Goal: Transaction & Acquisition: Obtain resource

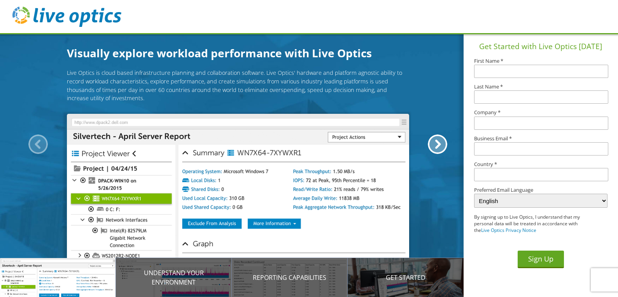
click at [535, 75] on input "text" at bounding box center [541, 71] width 134 height 13
type input "[PERSON_NAME]"
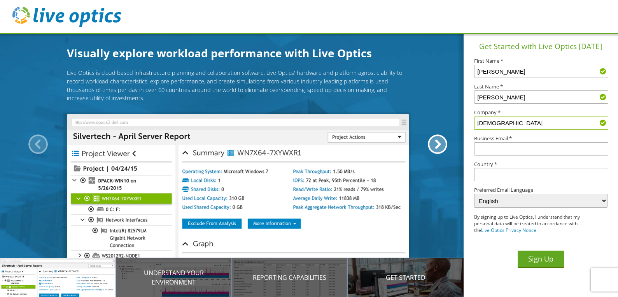
type input "[DEMOGRAPHIC_DATA]"
type input "[PERSON_NAME][EMAIL_ADDRESS][DOMAIN_NAME]"
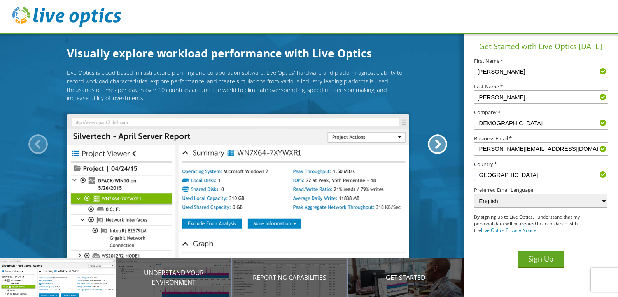
scroll to position [14, 0]
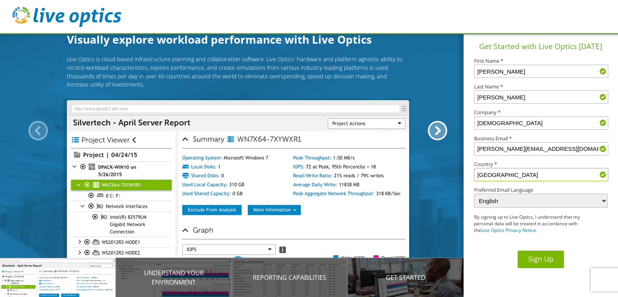
type input "[GEOGRAPHIC_DATA]"
click at [536, 263] on button "Sign Up" at bounding box center [541, 259] width 46 height 18
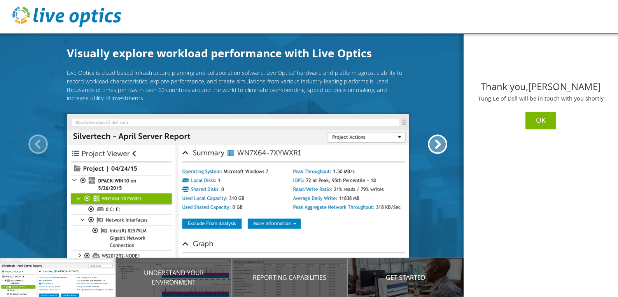
click at [535, 119] on button "OK" at bounding box center [541, 121] width 31 height 18
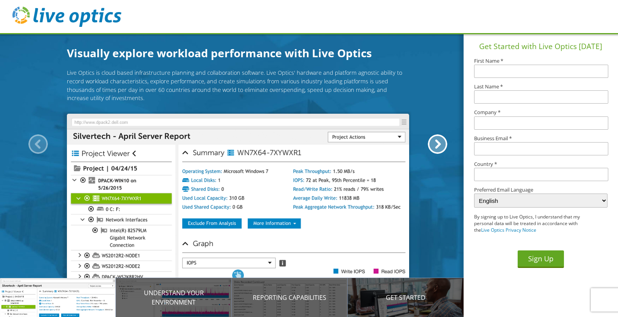
click at [518, 290] on section "Get Started with Live Optics Today First Name * Last Name * Company * Business …" at bounding box center [541, 175] width 154 height 284
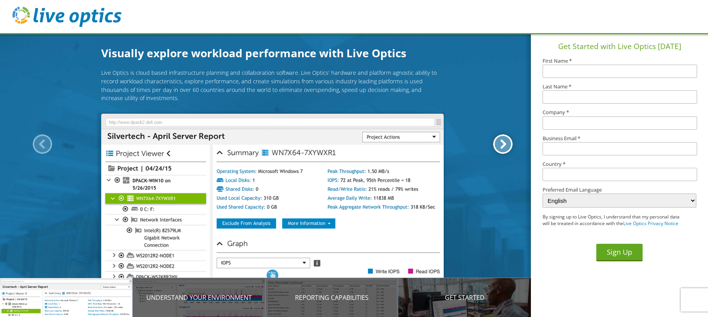
click at [507, 144] on div at bounding box center [502, 143] width 19 height 19
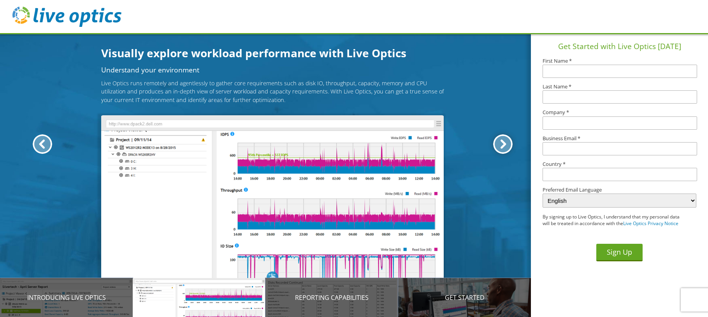
click at [507, 144] on div at bounding box center [502, 143] width 19 height 19
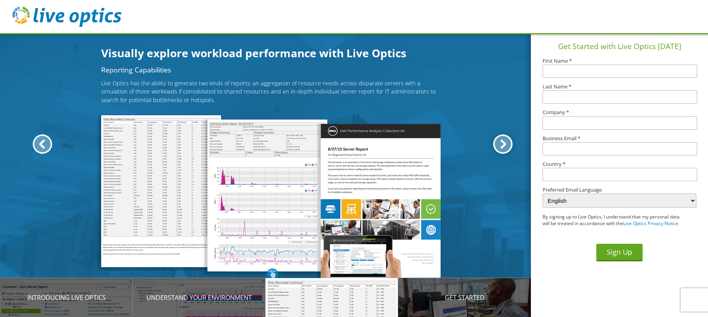
click at [507, 144] on div at bounding box center [502, 143] width 19 height 19
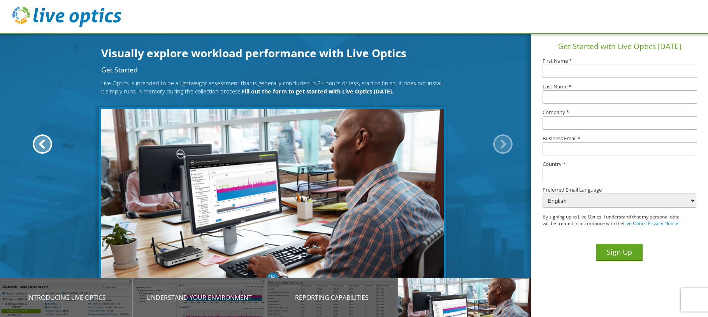
click at [507, 144] on div at bounding box center [502, 143] width 19 height 19
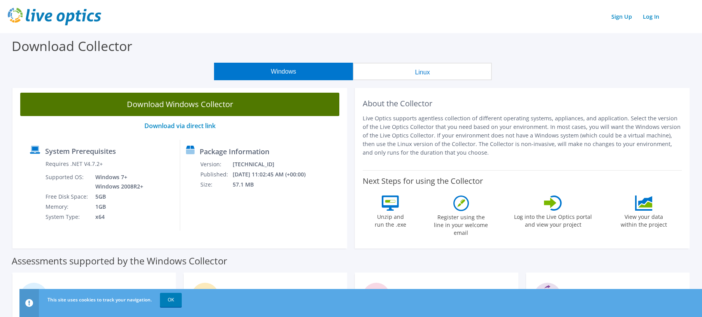
click at [138, 104] on link "Download Windows Collector" at bounding box center [179, 104] width 319 height 23
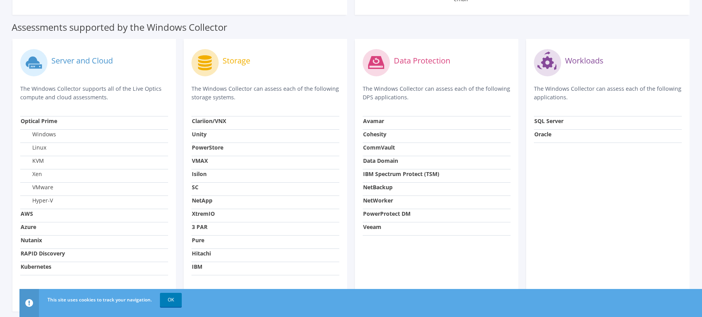
scroll to position [262, 0]
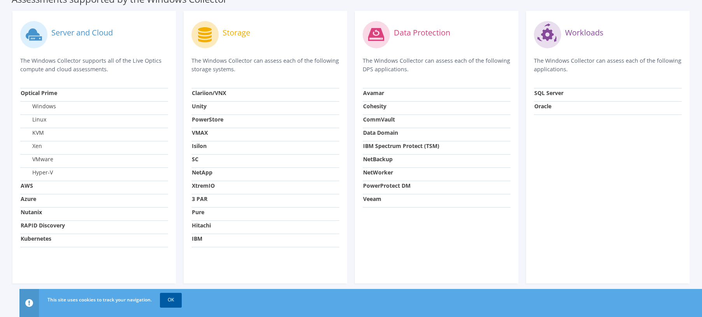
click at [172, 300] on link "OK" at bounding box center [171, 300] width 22 height 14
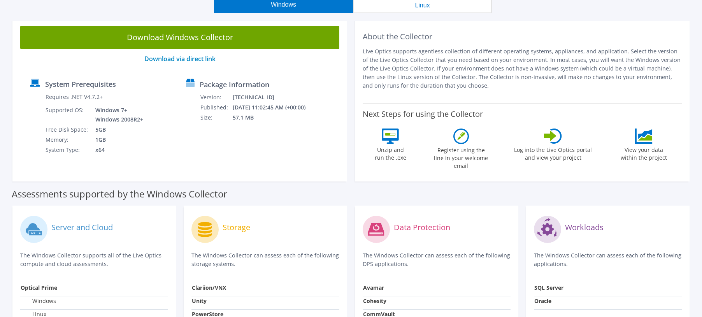
scroll to position [28, 0]
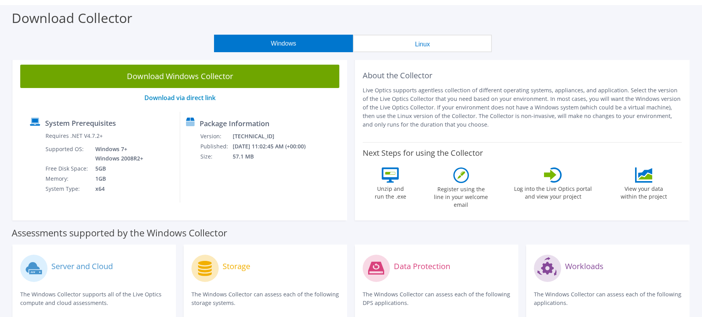
click at [555, 174] on icon at bounding box center [550, 174] width 12 height 11
